Goal: Book appointment/travel/reservation

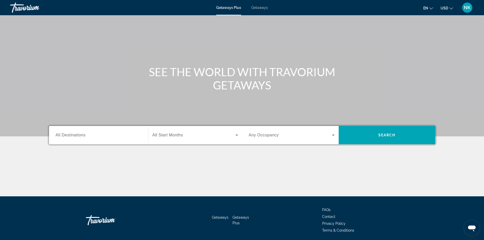
scroll to position [35, 0]
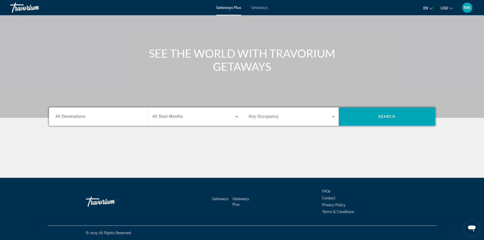
drag, startPoint x: 101, startPoint y: 125, endPoint x: 99, endPoint y: 117, distance: 8.1
click at [99, 117] on div "Destination All Destinations" at bounding box center [99, 117] width 94 height 18
click at [99, 117] on input "Destination All Destinations" at bounding box center [99, 117] width 86 height 6
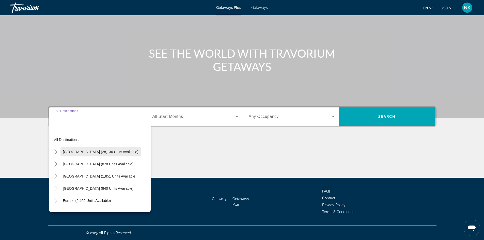
click at [112, 153] on span "[GEOGRAPHIC_DATA] (28,136 units available)" at bounding box center [101, 152] width 76 height 4
type input "**********"
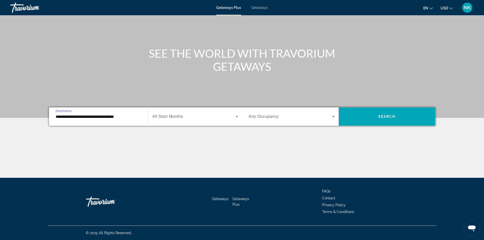
click at [205, 122] on div "Search widget" at bounding box center [196, 117] width 86 height 14
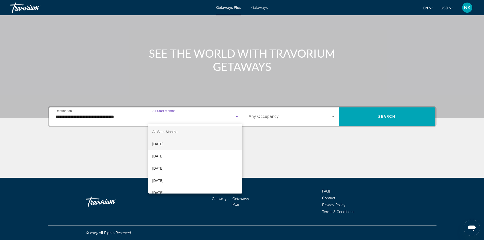
click at [198, 145] on mat-option "[DATE]" at bounding box center [195, 144] width 94 height 12
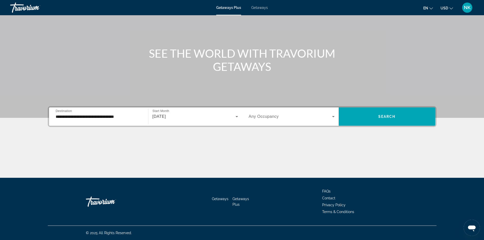
click at [272, 111] on div "Search widget" at bounding box center [292, 117] width 86 height 14
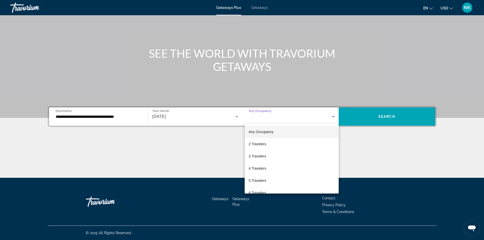
click at [366, 117] on div at bounding box center [242, 120] width 484 height 240
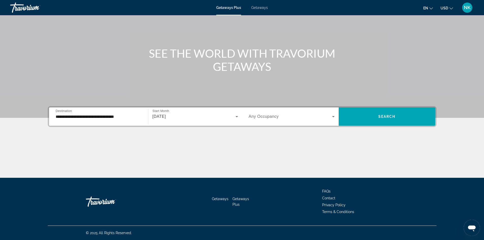
click at [366, 117] on span "Search widget" at bounding box center [387, 117] width 97 height 12
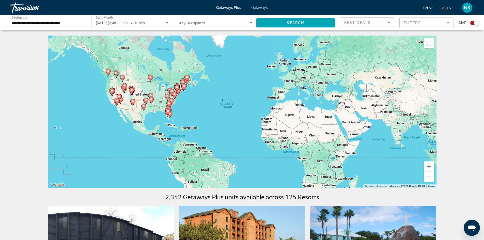
click at [131, 92] on icon "Main content" at bounding box center [131, 91] width 5 height 7
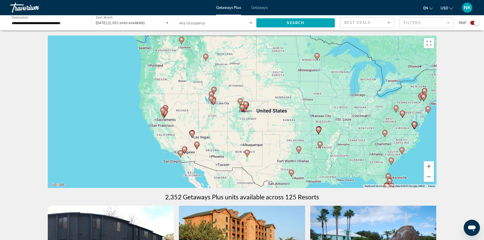
click at [213, 103] on gmp-advanced-marker "Main content" at bounding box center [211, 100] width 5 height 8
type input "**********"
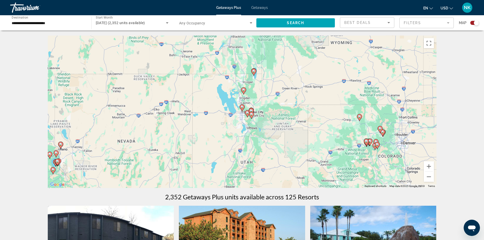
click at [249, 111] on icon "Main content" at bounding box center [251, 112] width 5 height 7
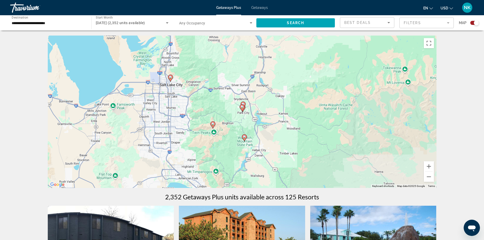
click at [214, 125] on image "Main content" at bounding box center [213, 124] width 3 height 3
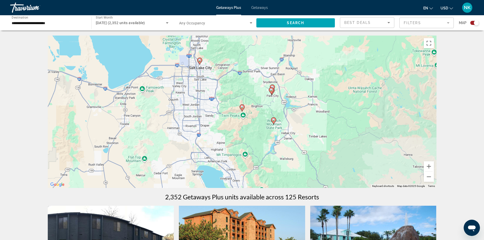
click at [243, 110] on icon "Main content" at bounding box center [242, 108] width 5 height 7
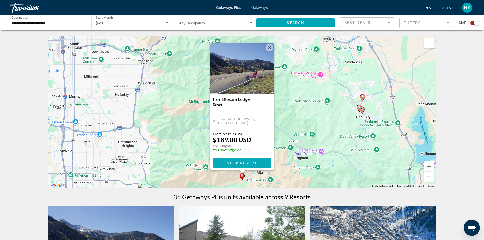
click at [240, 162] on span "View Resort" at bounding box center [242, 163] width 30 height 4
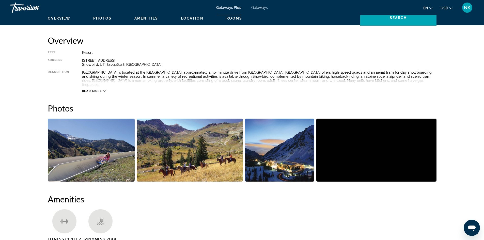
scroll to position [178, 0]
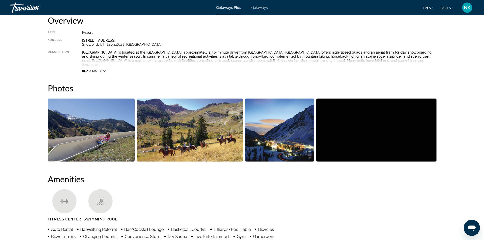
click at [105, 70] on icon "Main content" at bounding box center [104, 71] width 3 height 2
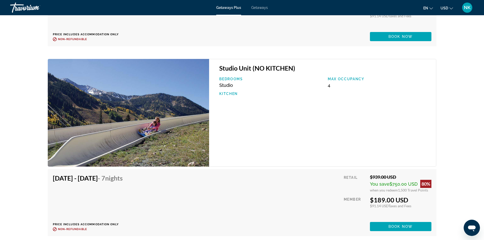
scroll to position [992, 0]
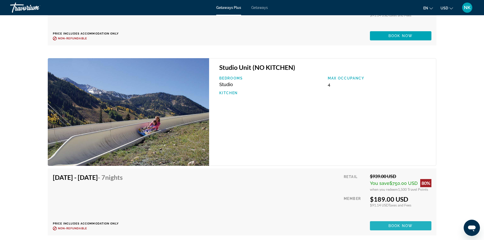
click at [403, 220] on span "Main content" at bounding box center [401, 226] width 62 height 12
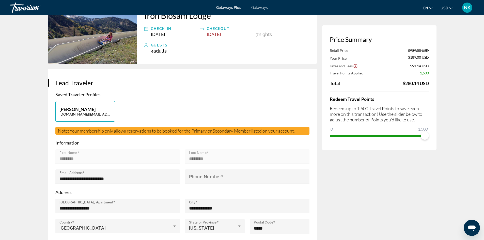
scroll to position [25, 0]
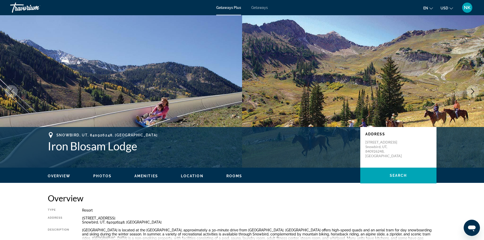
drag, startPoint x: 202, startPoint y: 82, endPoint x: 208, endPoint y: 80, distance: 5.7
click at [202, 82] on img "Main content" at bounding box center [121, 91] width 242 height 153
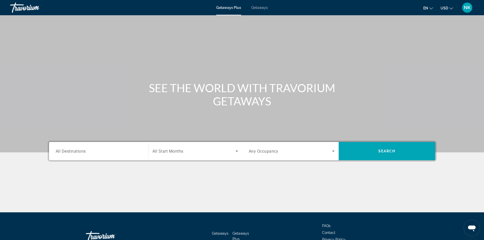
scroll to position [35, 0]
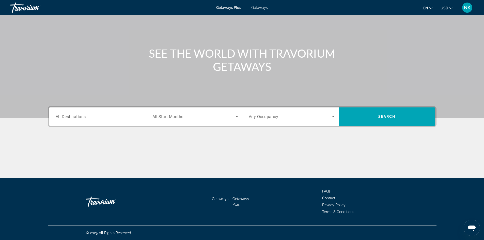
click at [99, 115] on input "Destination All Destinations" at bounding box center [99, 117] width 86 height 6
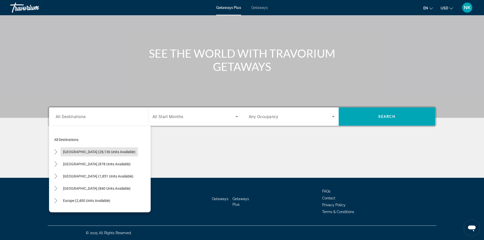
drag, startPoint x: 100, startPoint y: 153, endPoint x: 174, endPoint y: 135, distance: 76.3
click at [100, 153] on span "[GEOGRAPHIC_DATA] (28,136 units available)" at bounding box center [99, 152] width 72 height 4
type input "**********"
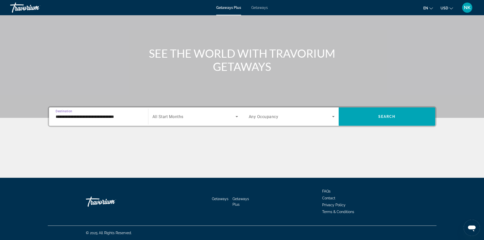
click at [174, 118] on span "All Start Months" at bounding box center [168, 116] width 31 height 5
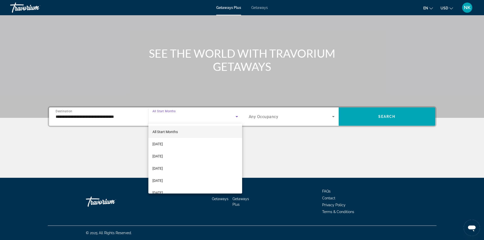
drag, startPoint x: 170, startPoint y: 146, endPoint x: 326, endPoint y: 117, distance: 158.0
click at [163, 145] on span "[DATE]" at bounding box center [158, 144] width 10 height 6
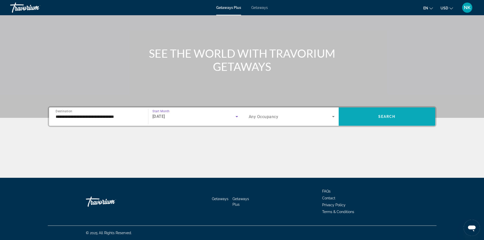
click at [382, 116] on span "Search" at bounding box center [387, 117] width 17 height 4
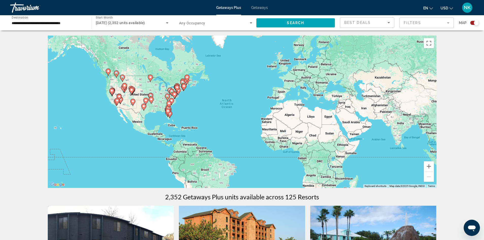
click at [134, 91] on icon "Main content" at bounding box center [132, 90] width 5 height 7
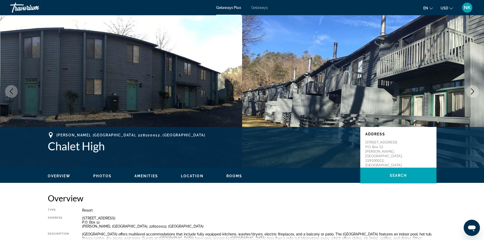
click at [474, 89] on icon "Next image" at bounding box center [473, 91] width 6 height 6
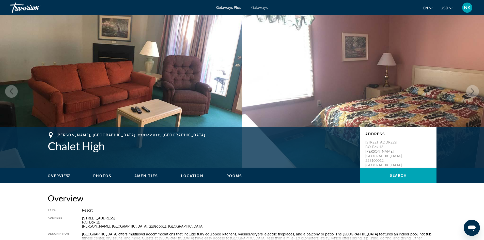
click at [474, 89] on icon "Next image" at bounding box center [473, 91] width 6 height 6
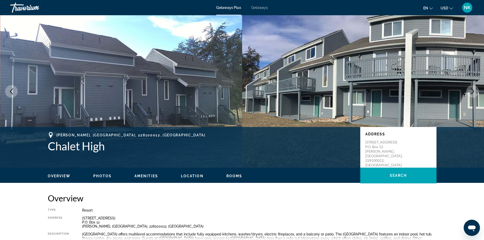
click at [474, 89] on icon "Next image" at bounding box center [473, 91] width 6 height 6
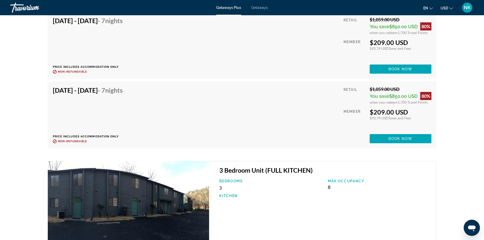
scroll to position [915, 0]
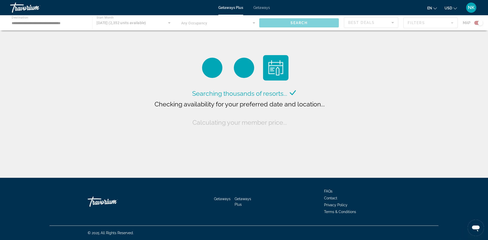
click at [44, 23] on div "Main content" at bounding box center [244, 22] width 488 height 15
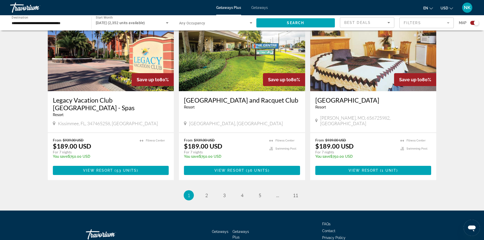
scroll to position [740, 0]
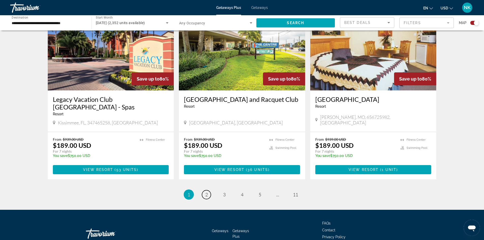
click at [206, 192] on span "2" at bounding box center [206, 195] width 3 height 6
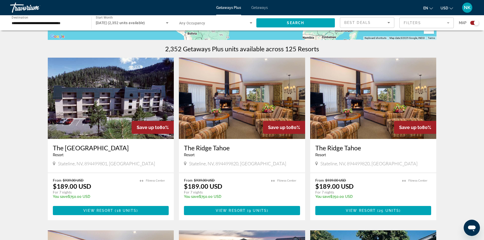
scroll to position [153, 0]
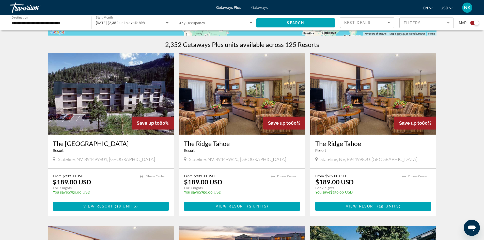
click at [213, 117] on img "Main content" at bounding box center [242, 93] width 126 height 81
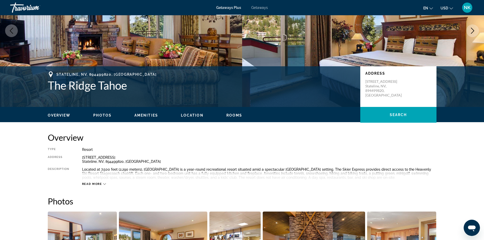
scroll to position [127, 0]
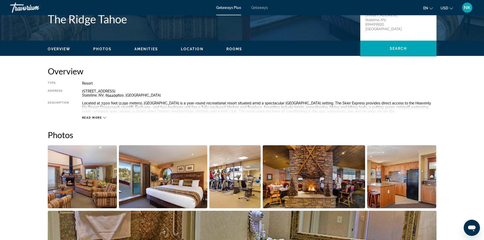
click at [101, 119] on span "Read more" at bounding box center [92, 117] width 20 height 3
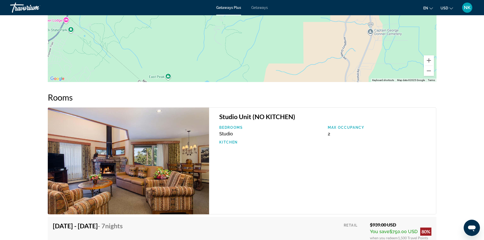
scroll to position [623, 0]
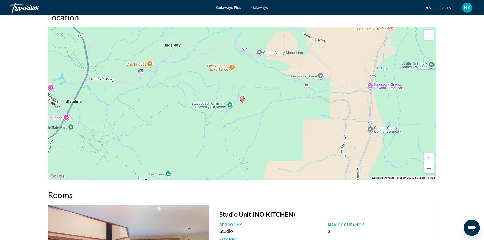
click at [262, 7] on span "Getaways" at bounding box center [259, 8] width 17 height 4
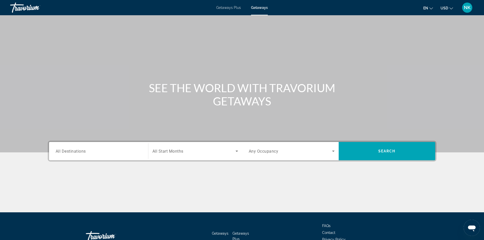
click at [117, 152] on input "Destination All Destinations" at bounding box center [99, 151] width 86 height 6
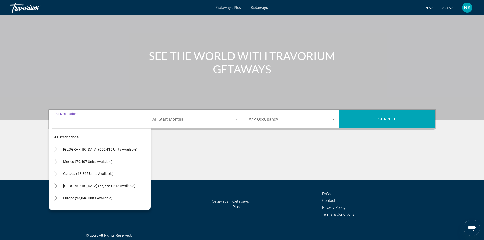
scroll to position [35, 0]
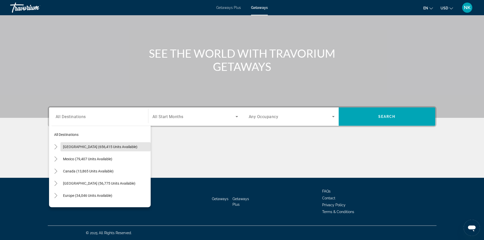
click at [117, 152] on span "Search widget" at bounding box center [106, 147] width 90 height 12
type input "**********"
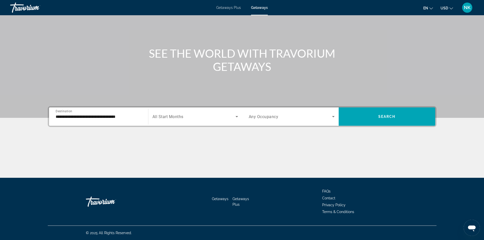
click at [189, 120] on div "Search widget" at bounding box center [196, 117] width 86 height 14
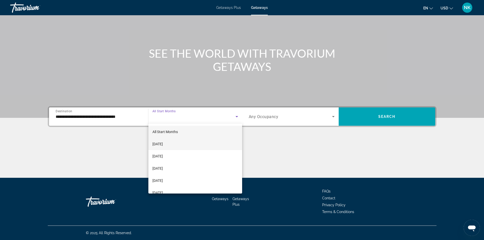
drag, startPoint x: 181, startPoint y: 144, endPoint x: 311, endPoint y: 139, distance: 129.8
click at [182, 144] on mat-option "[DATE]" at bounding box center [195, 144] width 94 height 12
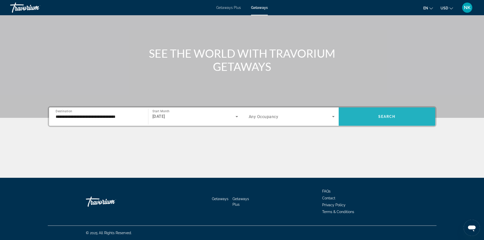
click at [386, 123] on span "Search widget" at bounding box center [387, 117] width 97 height 18
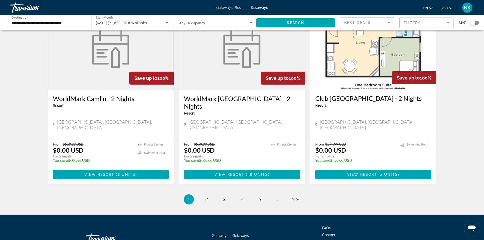
scroll to position [598, 0]
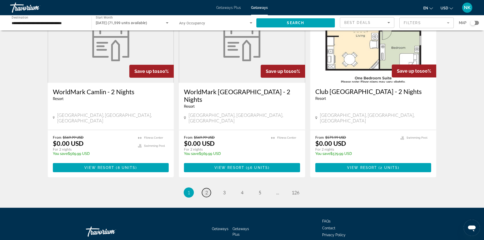
click at [205, 188] on link "page 2" at bounding box center [206, 192] width 9 height 9
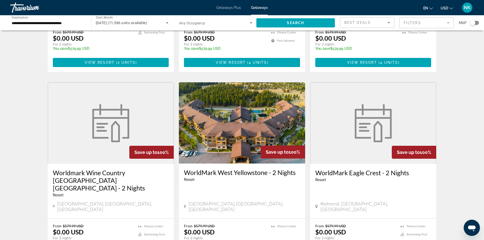
scroll to position [153, 0]
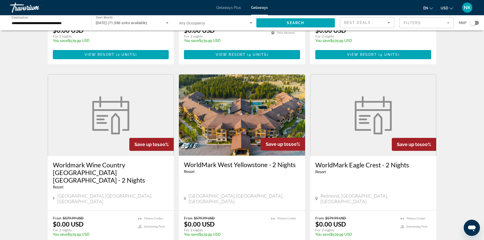
click at [250, 161] on h3 "WorldMark West Yellowstone - 2 Nights" at bounding box center [242, 165] width 116 height 8
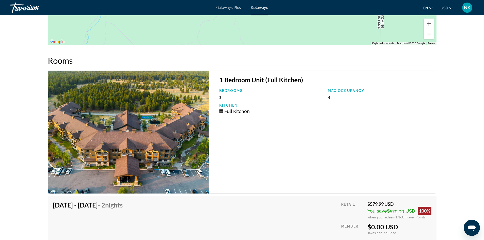
scroll to position [861, 0]
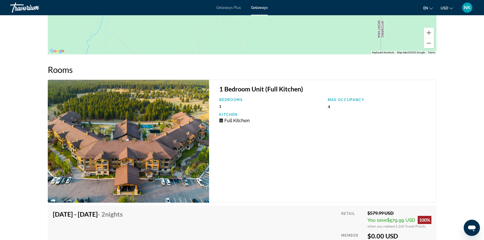
click at [164, 138] on img "Main content" at bounding box center [129, 141] width 162 height 123
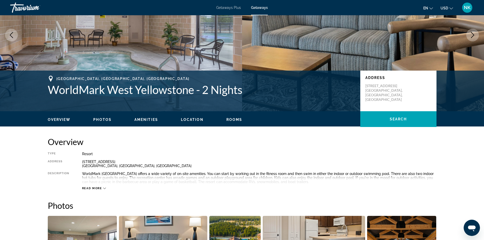
scroll to position [48, 0]
